Goal: Task Accomplishment & Management: Use online tool/utility

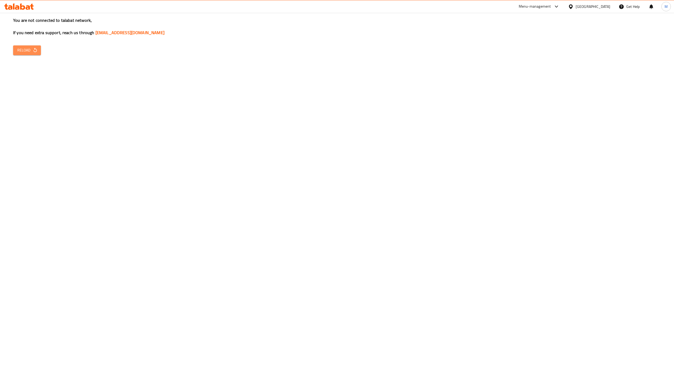
click at [30, 54] on button "Reload" at bounding box center [27, 50] width 28 height 10
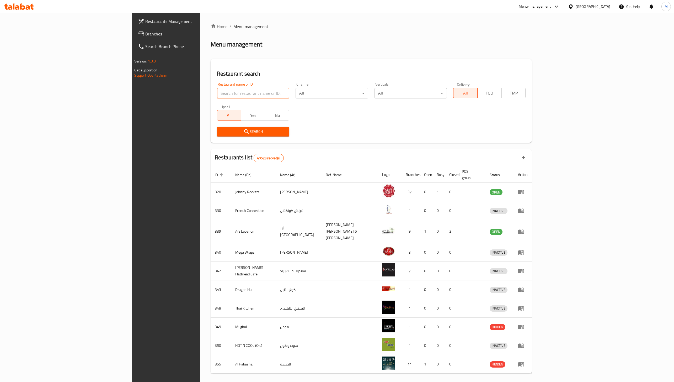
click at [217, 88] on input "search" at bounding box center [253, 93] width 72 height 10
type input "645793"
click button "Search" at bounding box center [253, 132] width 72 height 10
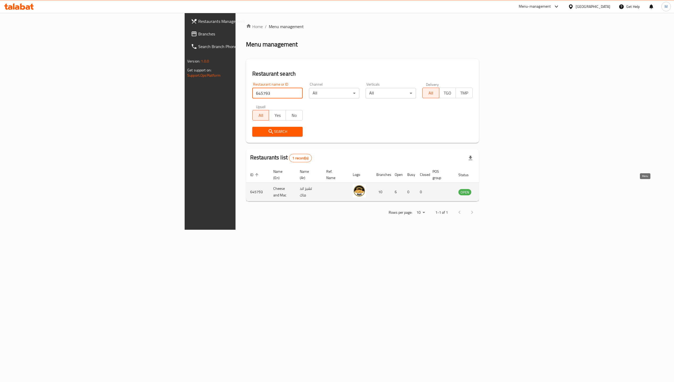
click at [496, 189] on link "enhanced table" at bounding box center [491, 192] width 10 height 6
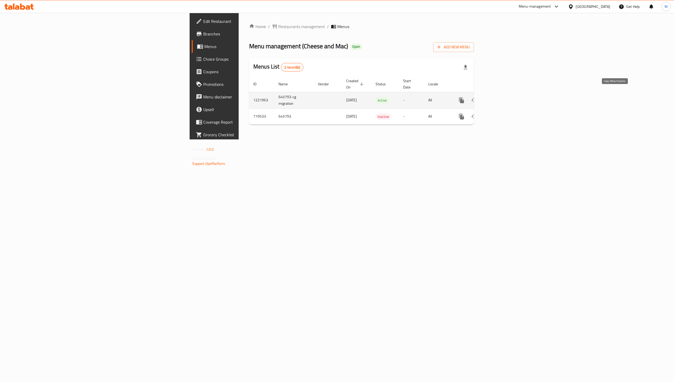
click at [468, 94] on button "more" at bounding box center [461, 100] width 13 height 13
click at [622, 156] on div at bounding box center [337, 191] width 674 height 382
click at [502, 98] on icon "enhanced table" at bounding box center [499, 100] width 5 height 5
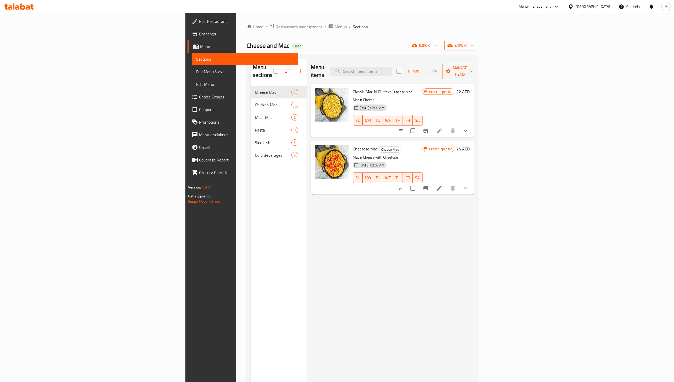
click at [474, 45] on span "export" at bounding box center [461, 45] width 25 height 7
click at [614, 45] on div at bounding box center [337, 191] width 674 height 382
click at [438, 45] on span "import" at bounding box center [425, 45] width 25 height 7
click at [631, 44] on div at bounding box center [337, 191] width 674 height 382
click at [474, 44] on span "export" at bounding box center [461, 45] width 25 height 7
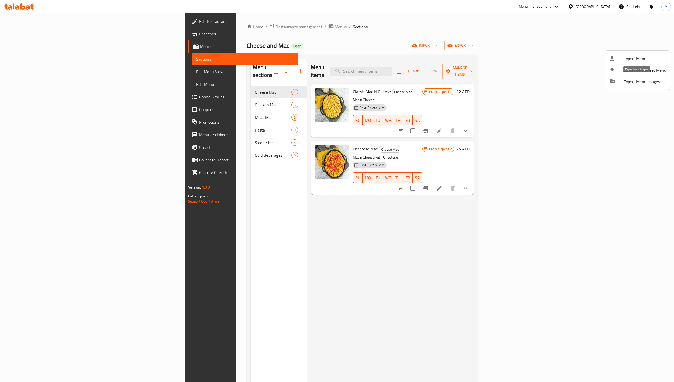
click at [636, 82] on span "Export Menu images" at bounding box center [645, 81] width 43 height 6
click at [180, 28] on div at bounding box center [337, 191] width 674 height 382
click at [439, 47] on icon "button" at bounding box center [436, 45] width 5 height 5
click at [650, 47] on div at bounding box center [337, 191] width 674 height 382
click at [474, 47] on span "export" at bounding box center [461, 45] width 25 height 7
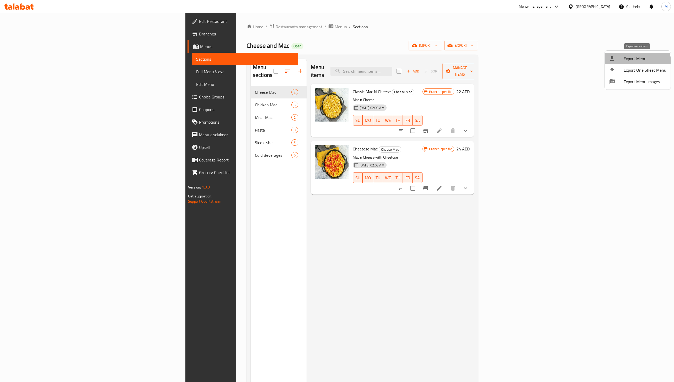
click at [632, 62] on span "Export Menu" at bounding box center [645, 58] width 43 height 6
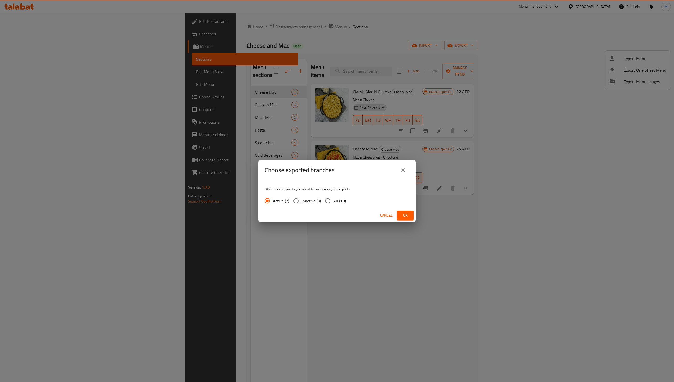
click at [403, 215] on span "Ok" at bounding box center [405, 215] width 8 height 7
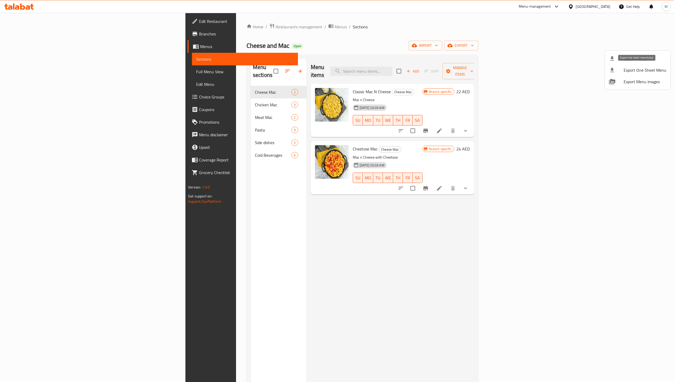
click at [647, 73] on span "Export One Sheet Menu" at bounding box center [645, 70] width 43 height 6
